Goal: Information Seeking & Learning: Check status

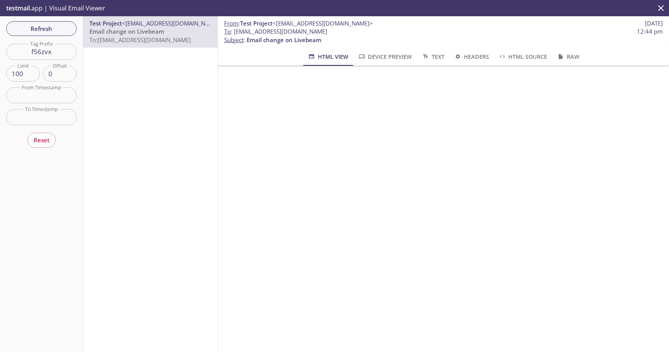
drag, startPoint x: 328, startPoint y: 30, endPoint x: 235, endPoint y: 32, distance: 92.9
click at [235, 32] on span "To : [EMAIL_ADDRESS][DOMAIN_NAME] 12:44 pm" at bounding box center [443, 31] width 439 height 8
copy span "[EMAIL_ADDRESS][DOMAIN_NAME]"
click at [44, 59] on input "f56zvx" at bounding box center [41, 52] width 70 height 16
click at [44, 58] on input "f56zvx" at bounding box center [41, 52] width 70 height 16
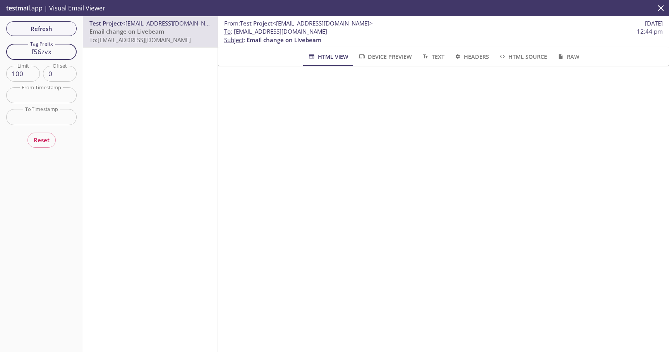
click at [44, 58] on input "f56zvx" at bounding box center [41, 52] width 70 height 16
paste input "text"
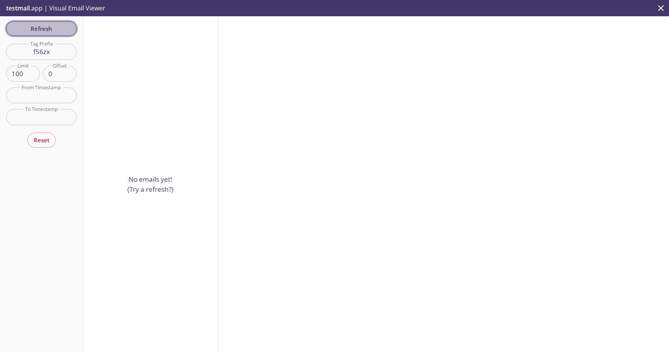
click at [53, 33] on span "Refresh" at bounding box center [41, 29] width 58 height 10
click at [53, 33] on div "Refresh Filters Tag Prefix f56zx Tag Prefix Limit 100 Limit Offset 0 Offset Fro…" at bounding box center [41, 184] width 83 height 336
click at [48, 30] on div at bounding box center [48, 30] width 0 height 0
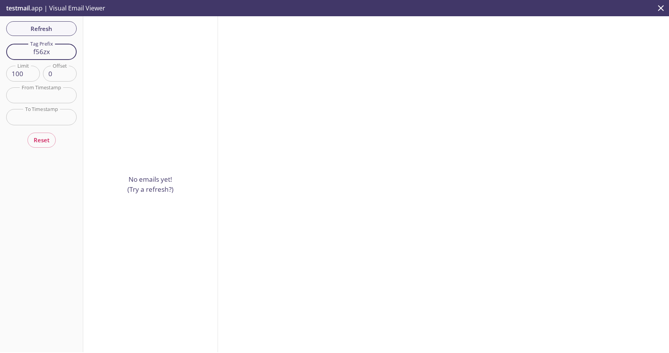
drag, startPoint x: 53, startPoint y: 52, endPoint x: 1, endPoint y: 52, distance: 51.9
click at [1, 52] on div "Refresh Filters Tag Prefix f56zx Tag Prefix Limit 100 Limit Offset 0 Offset Fro…" at bounding box center [41, 184] width 83 height 336
paste input "[EMAIL_ADDRESS][DOMAIN_NAME]"
click at [42, 53] on input "vvbw9.f56zx1" at bounding box center [41, 52] width 70 height 16
type input "f56zx1"
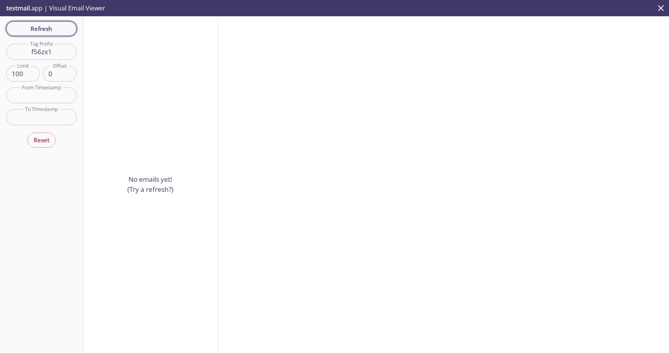
click at [48, 31] on span "Refresh" at bounding box center [41, 29] width 58 height 10
click at [43, 32] on span "Refresh" at bounding box center [41, 29] width 58 height 10
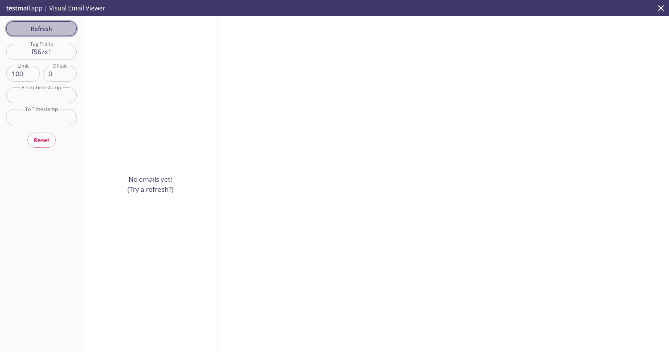
click at [52, 28] on span "Refresh" at bounding box center [41, 29] width 58 height 10
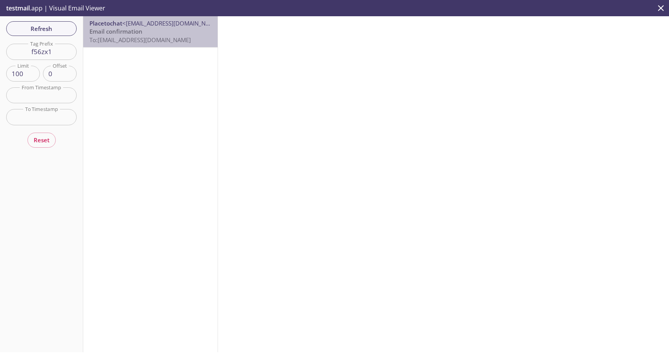
click at [180, 33] on p "Email confirmation To: [EMAIL_ADDRESS][DOMAIN_NAME]" at bounding box center [150, 35] width 122 height 17
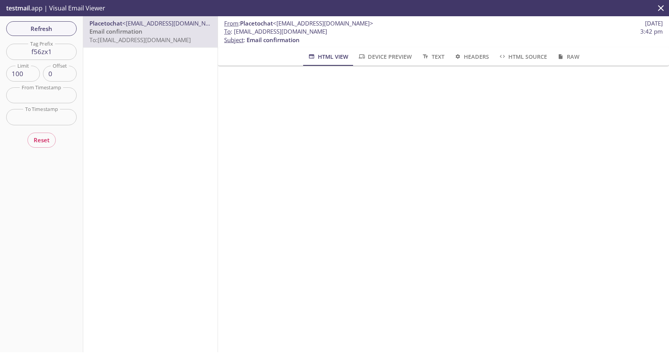
click at [387, 60] on span "Device Preview" at bounding box center [385, 57] width 54 height 10
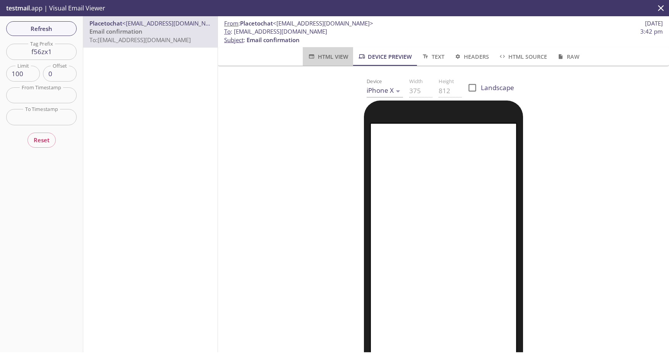
click at [339, 57] on span "HTML View" at bounding box center [327, 57] width 41 height 10
